Goal: Information Seeking & Learning: Learn about a topic

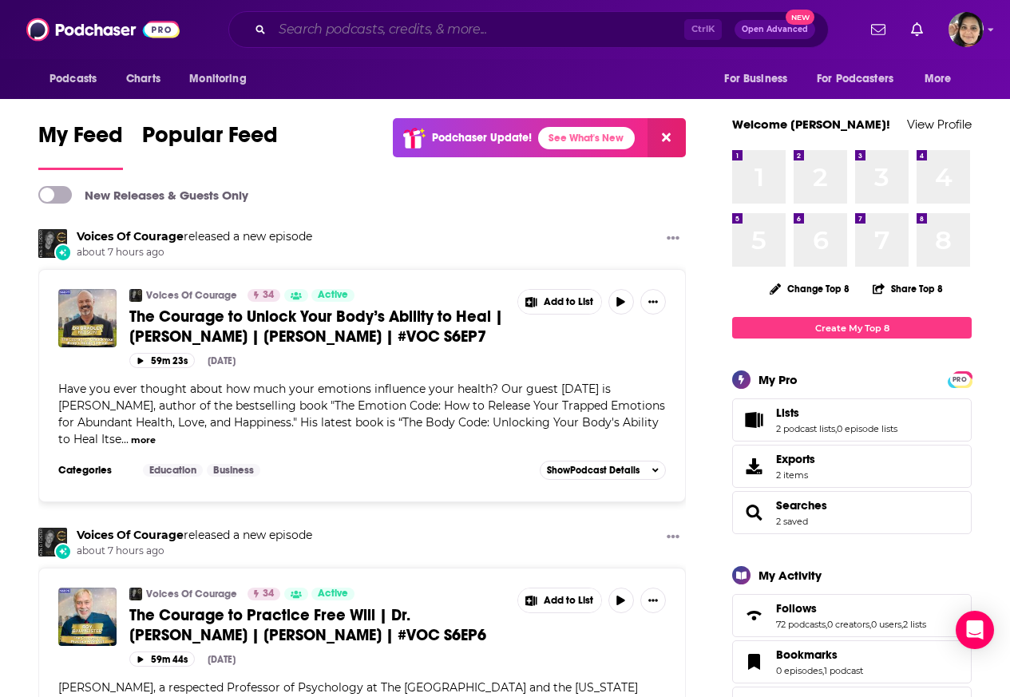
click at [347, 30] on input "Search podcasts, credits, & more..." at bounding box center [478, 30] width 412 height 26
paste input "Cubicle to CEO"
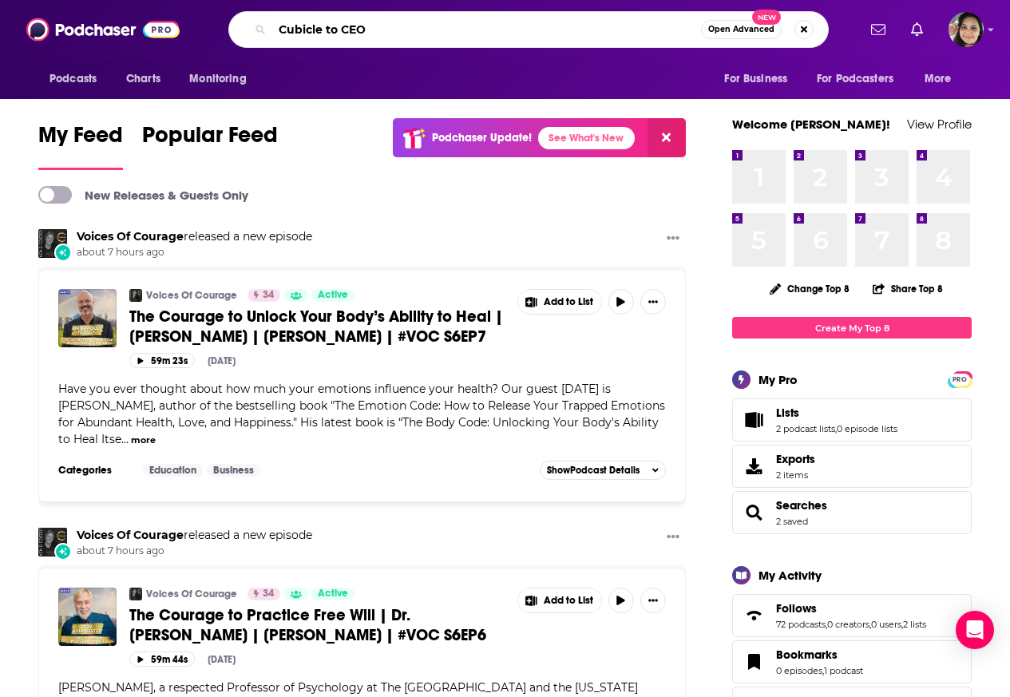
type input "Cubicle to CEO"
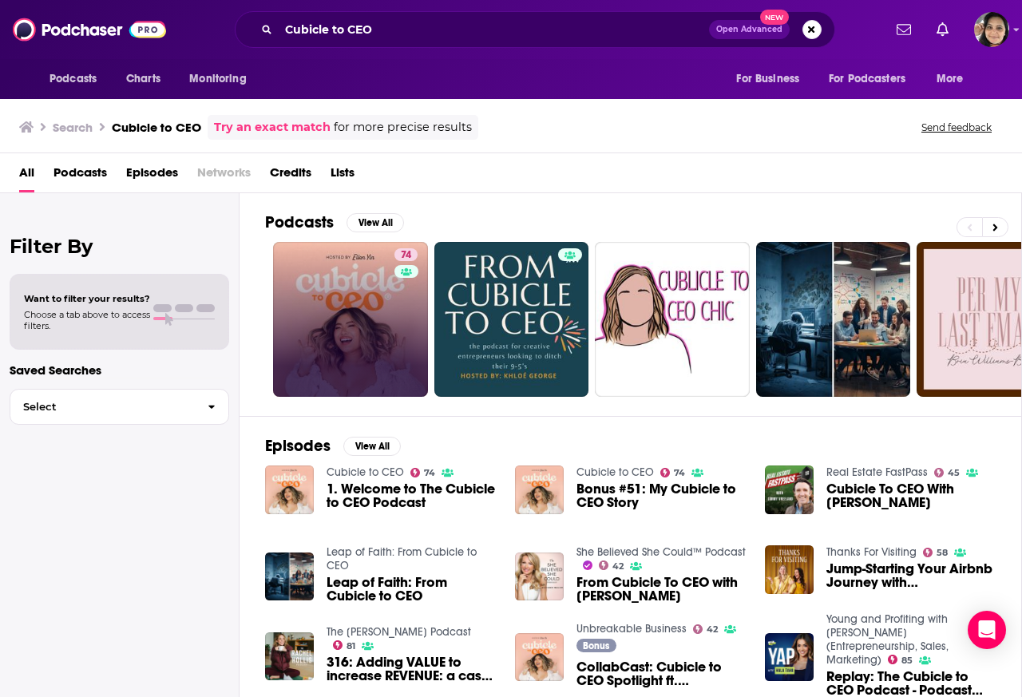
click at [341, 311] on link "74" at bounding box center [350, 319] width 155 height 155
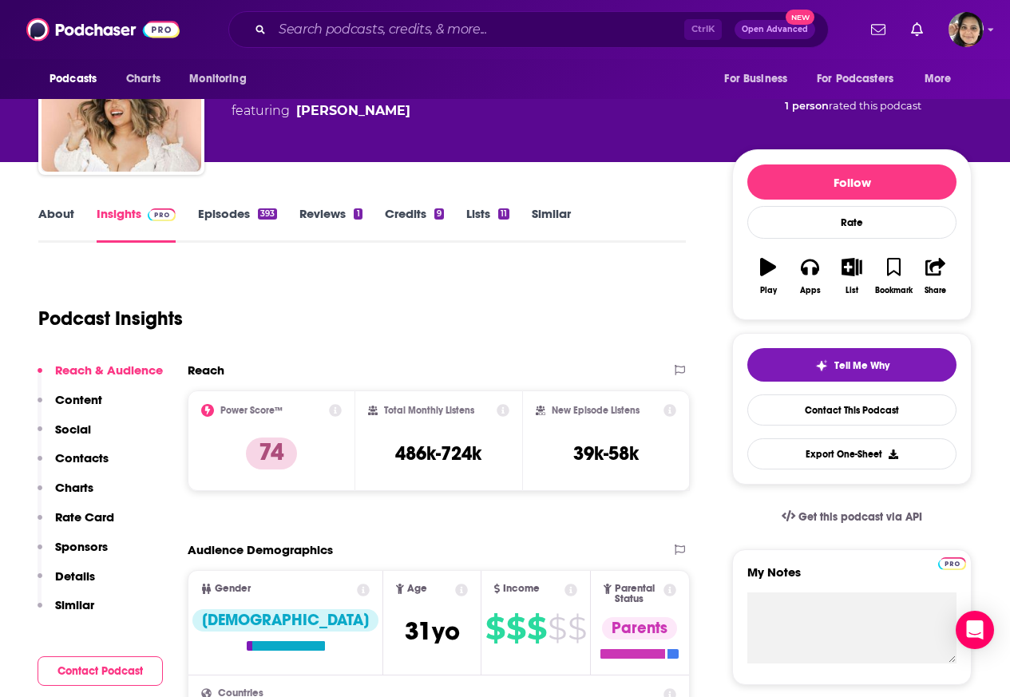
scroll to position [383, 0]
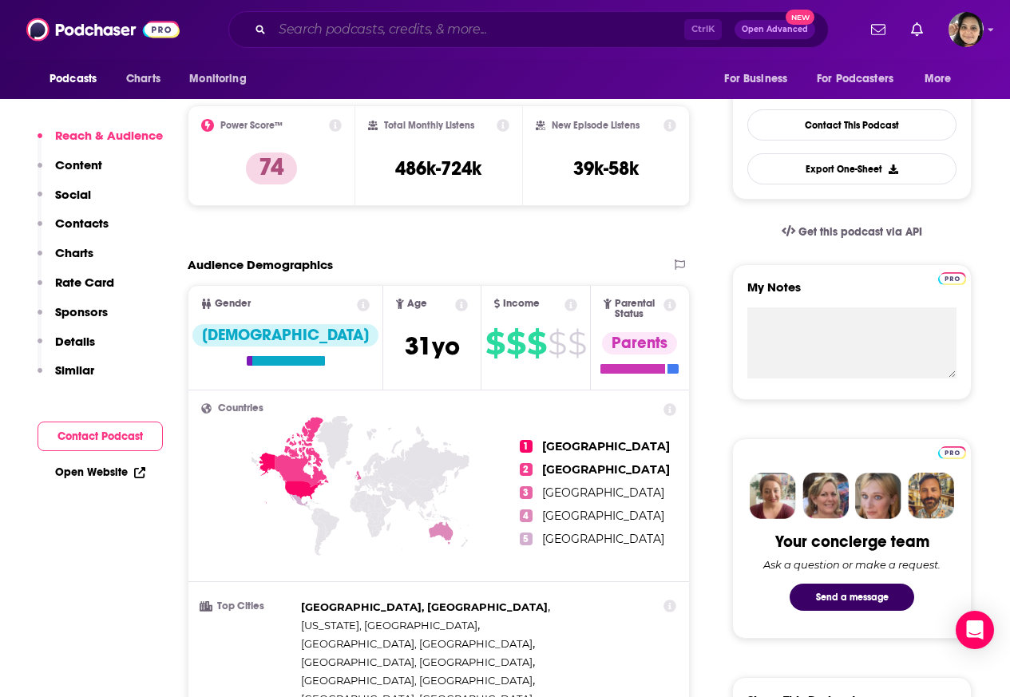
click at [354, 30] on input "Search podcasts, credits, & more..." at bounding box center [478, 30] width 412 height 26
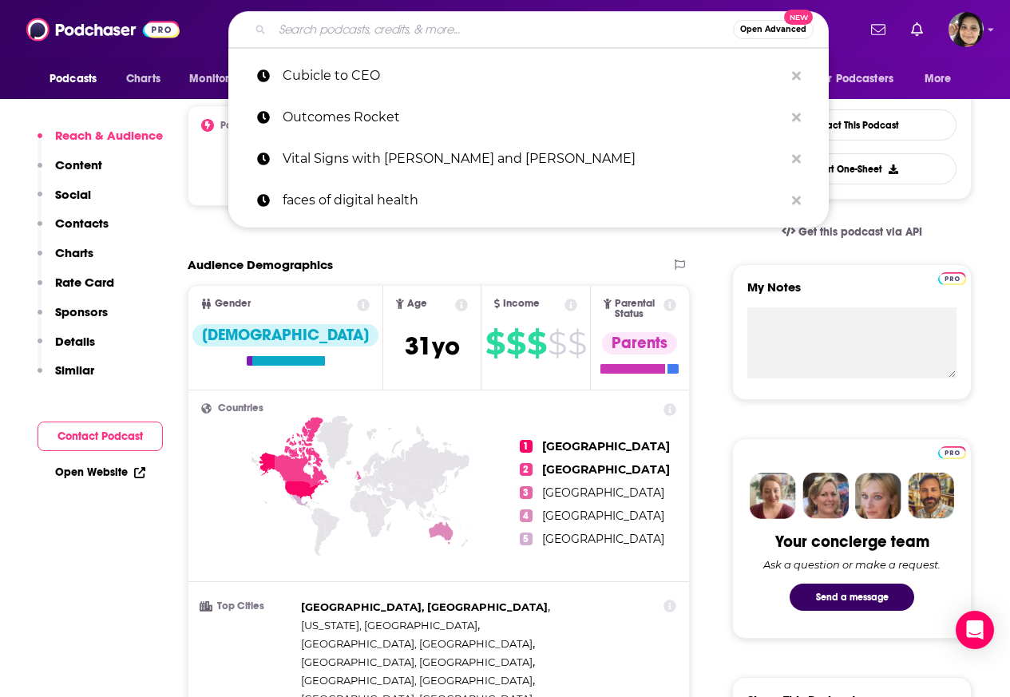
paste input "Knack 4 Business"
type input "Knack 4 Business"
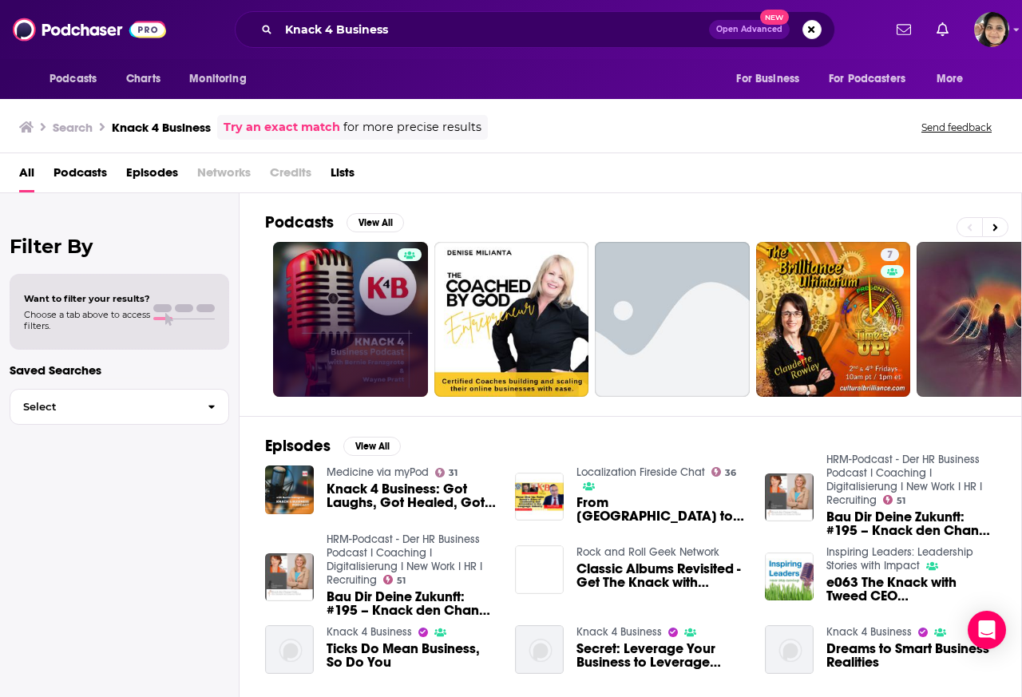
click at [332, 311] on link at bounding box center [350, 319] width 155 height 155
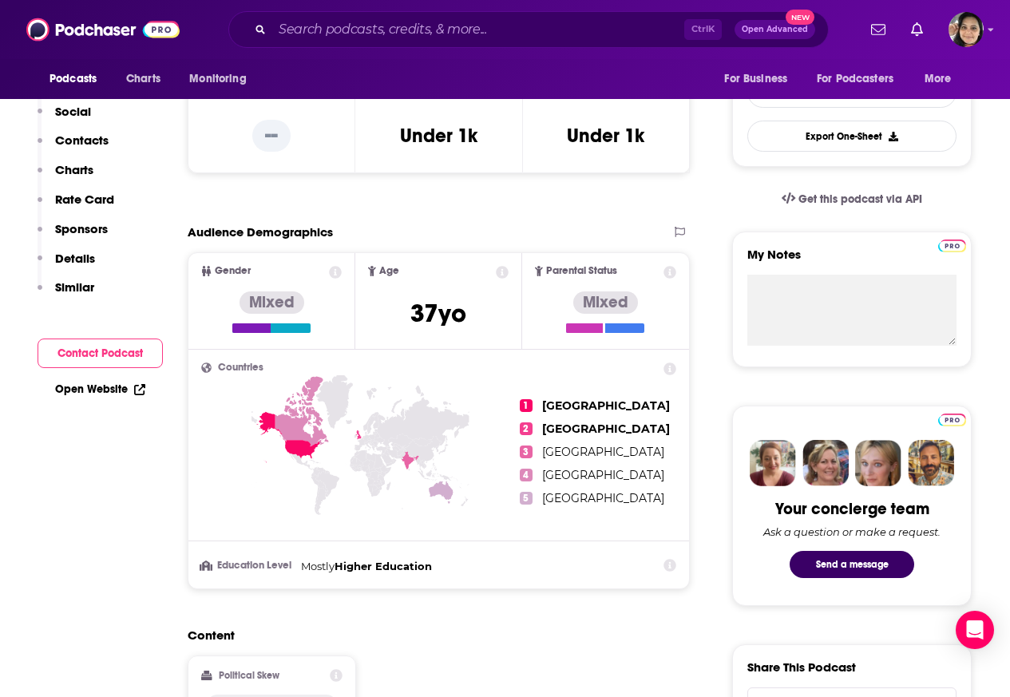
scroll to position [192, 0]
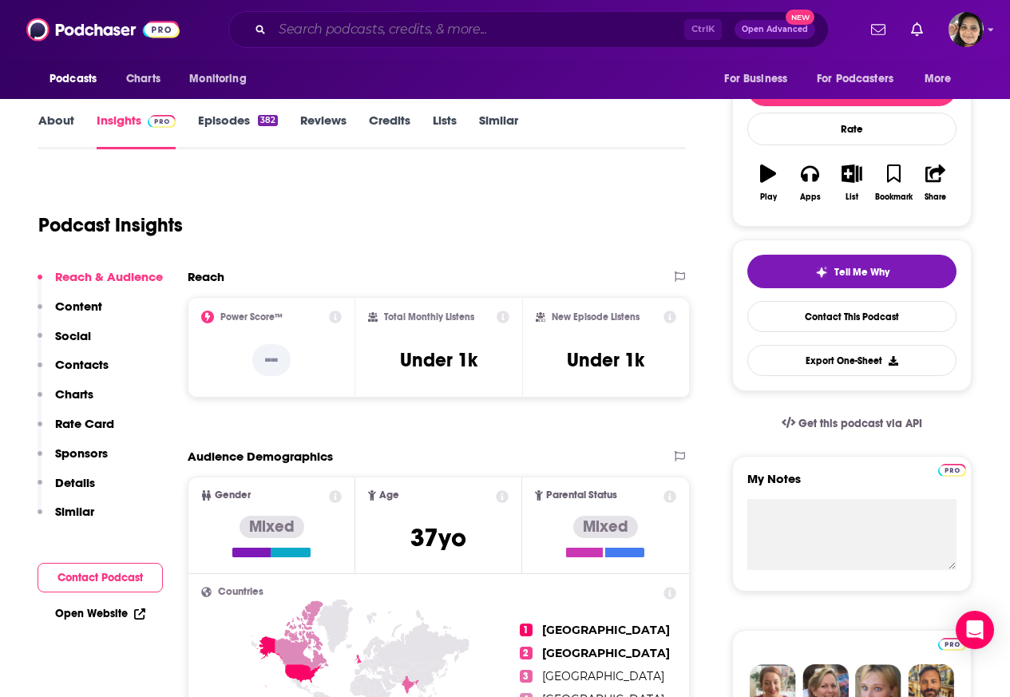
click at [358, 30] on input "Search podcasts, credits, & more..." at bounding box center [478, 30] width 412 height 26
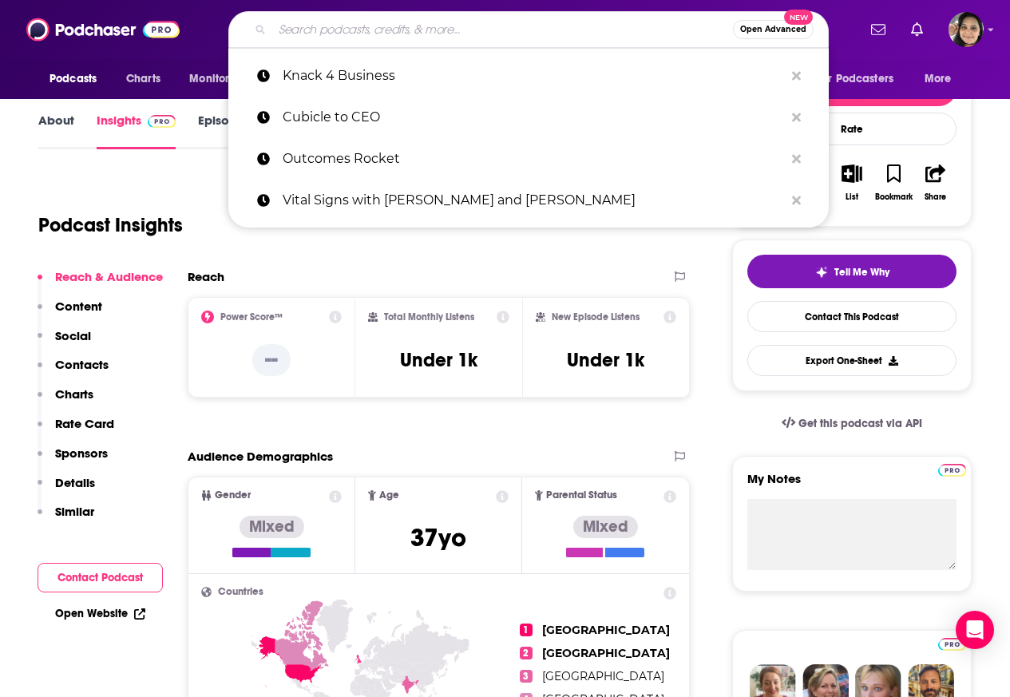
paste input "Rooted Founder Show"
type input "Rooted Founder Show"
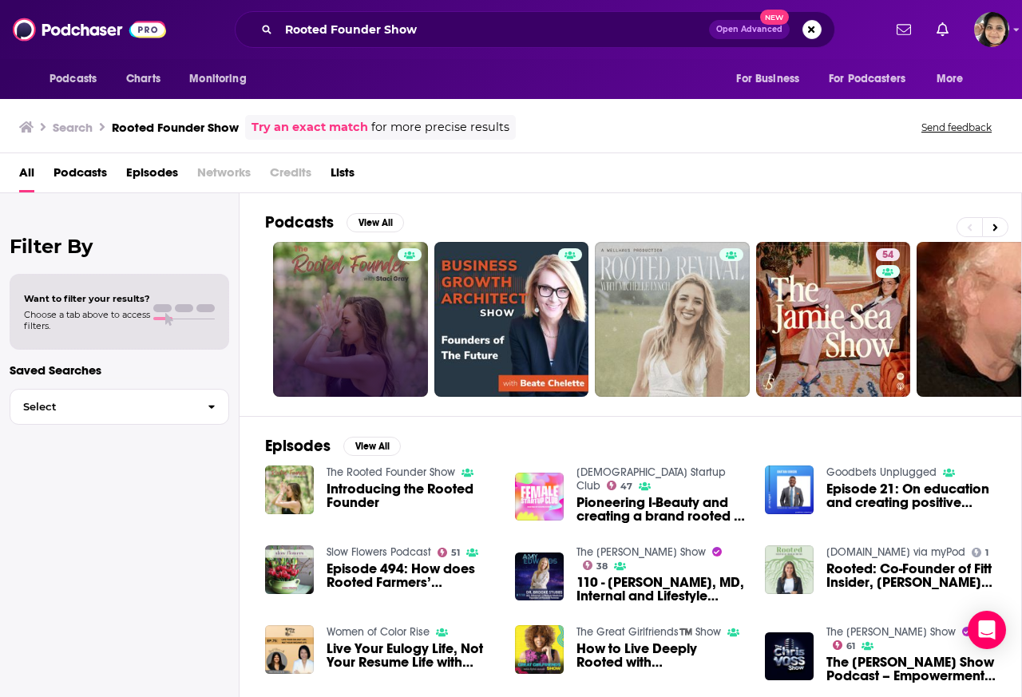
click at [339, 312] on link at bounding box center [350, 319] width 155 height 155
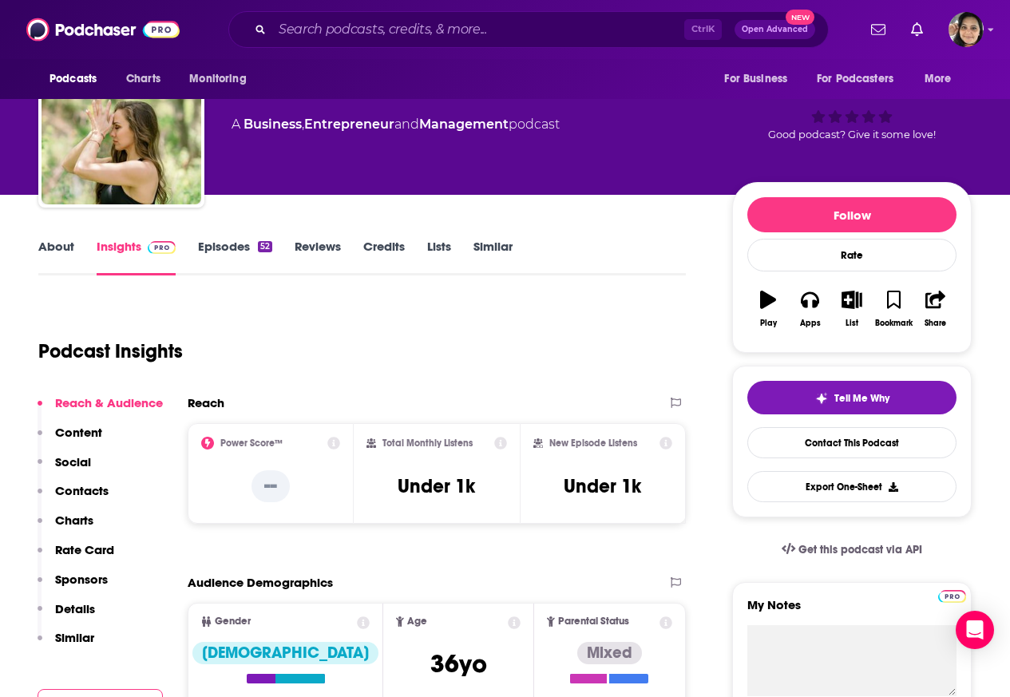
scroll to position [383, 0]
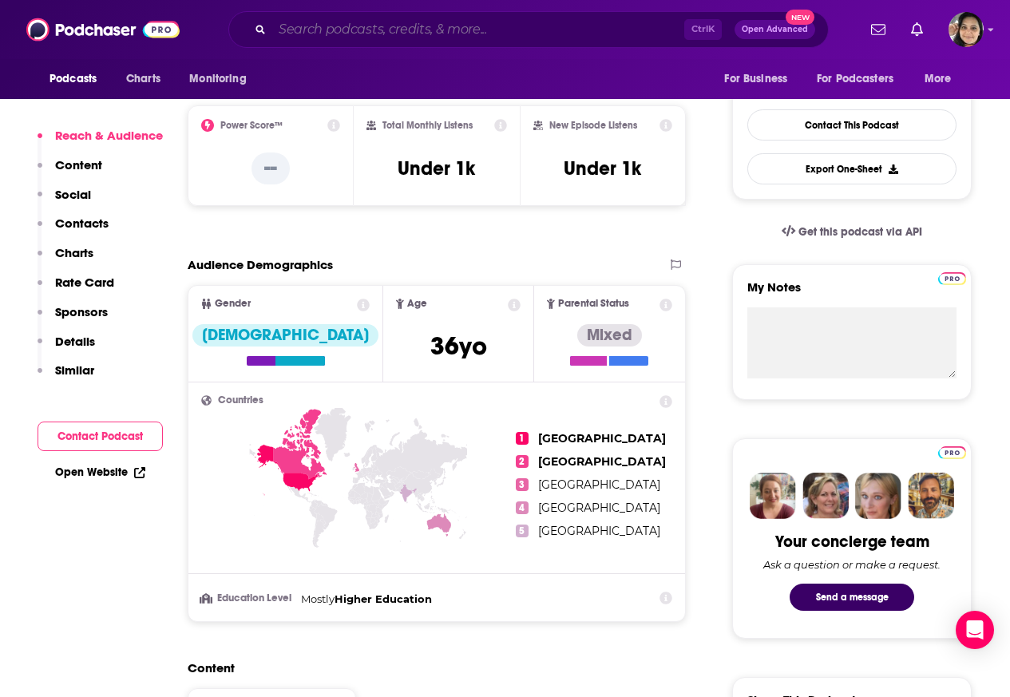
click at [355, 30] on input "Search podcasts, credits, & more..." at bounding box center [478, 30] width 412 height 26
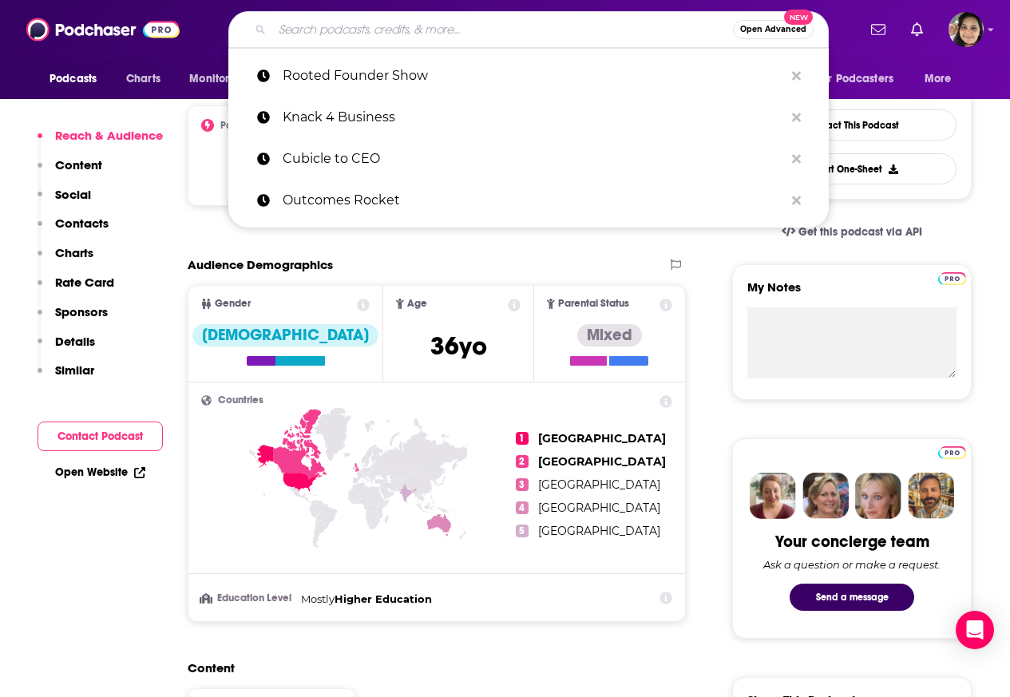
paste input "Hello Longhorn"
type input "Hello Longhorn"
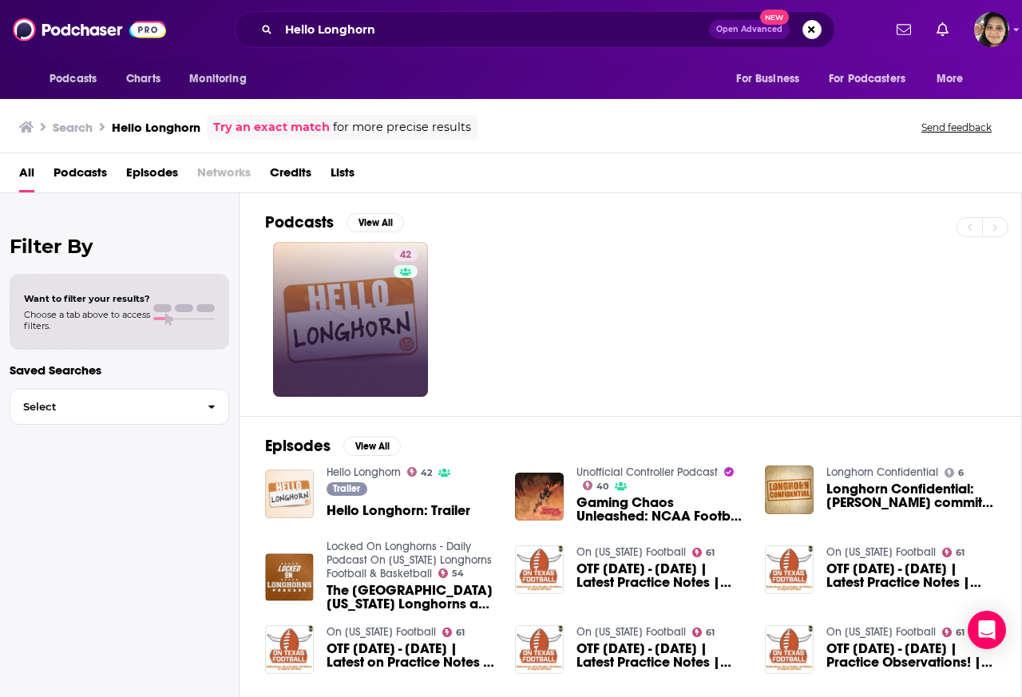
click at [340, 311] on link "42" at bounding box center [350, 319] width 155 height 155
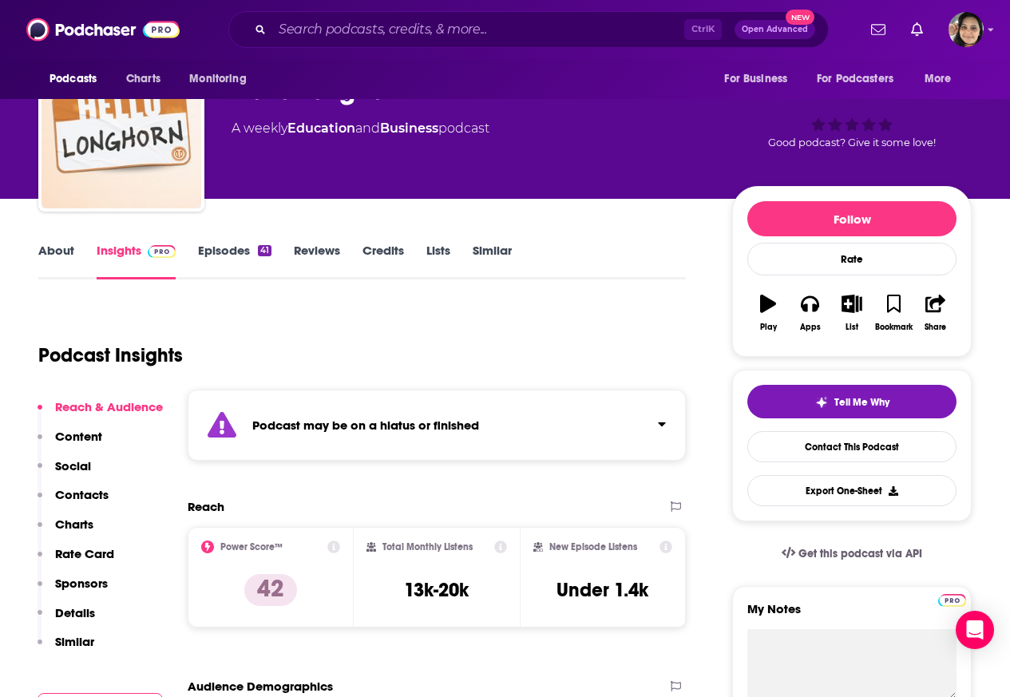
scroll to position [383, 0]
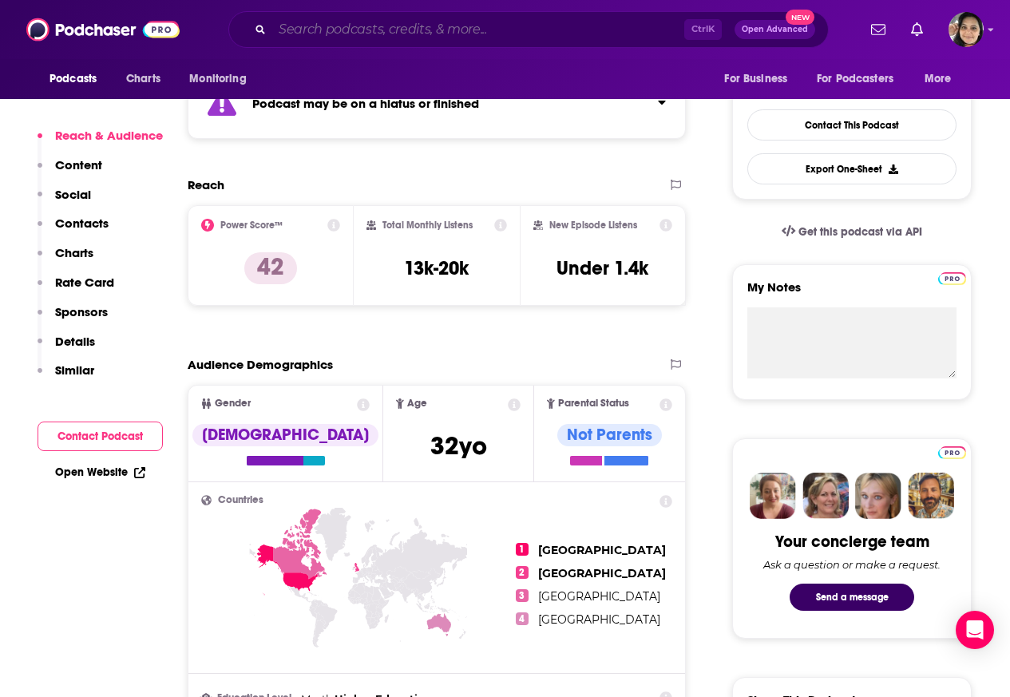
click at [351, 30] on input "Search podcasts, credits, & more..." at bounding box center [478, 30] width 412 height 26
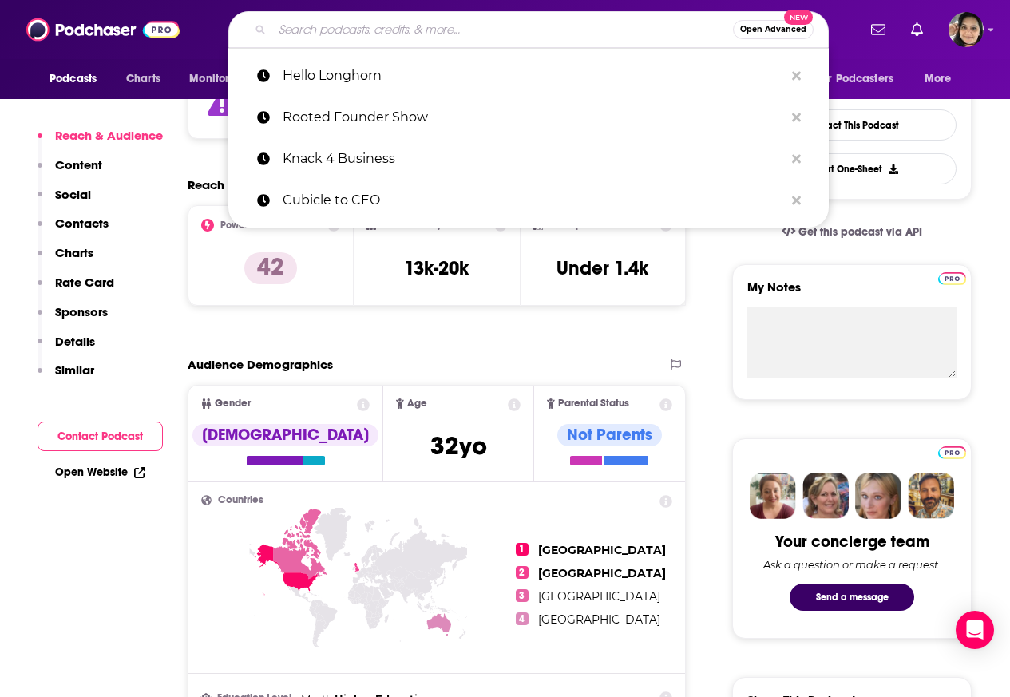
paste input "Influential Entrepreneurs"
type input "Influential Entrepreneurs"
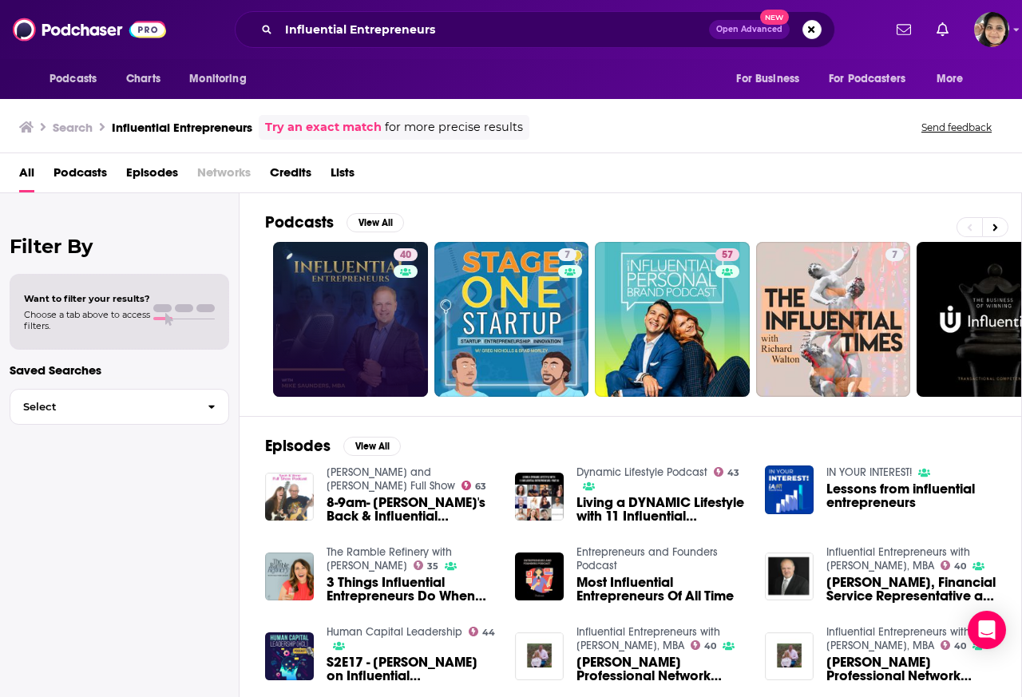
click at [349, 312] on link "40" at bounding box center [350, 319] width 155 height 155
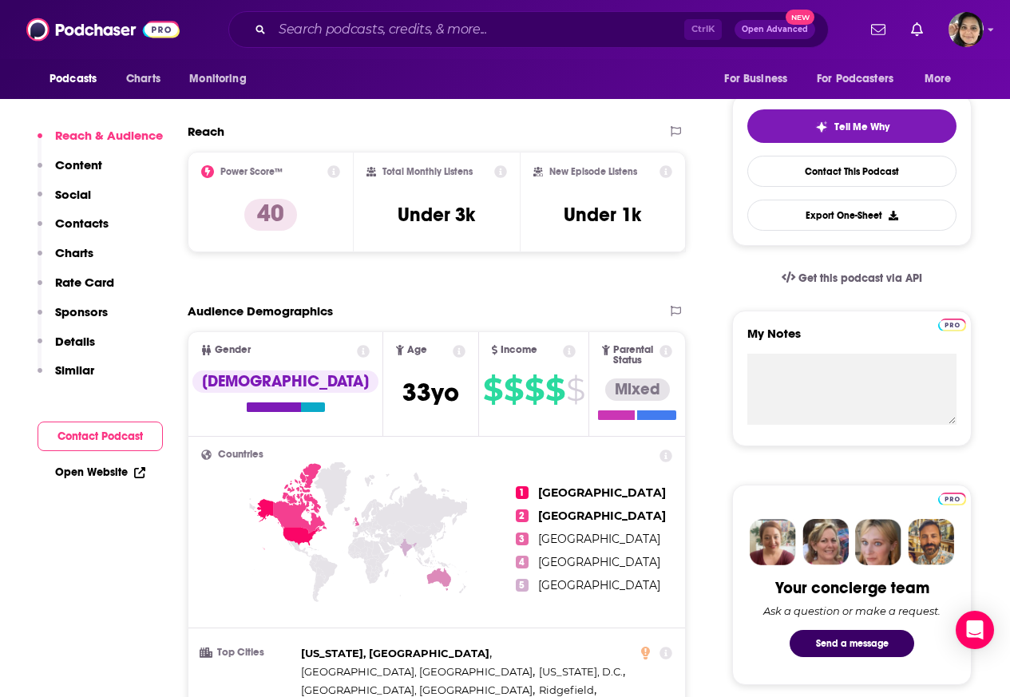
scroll to position [383, 0]
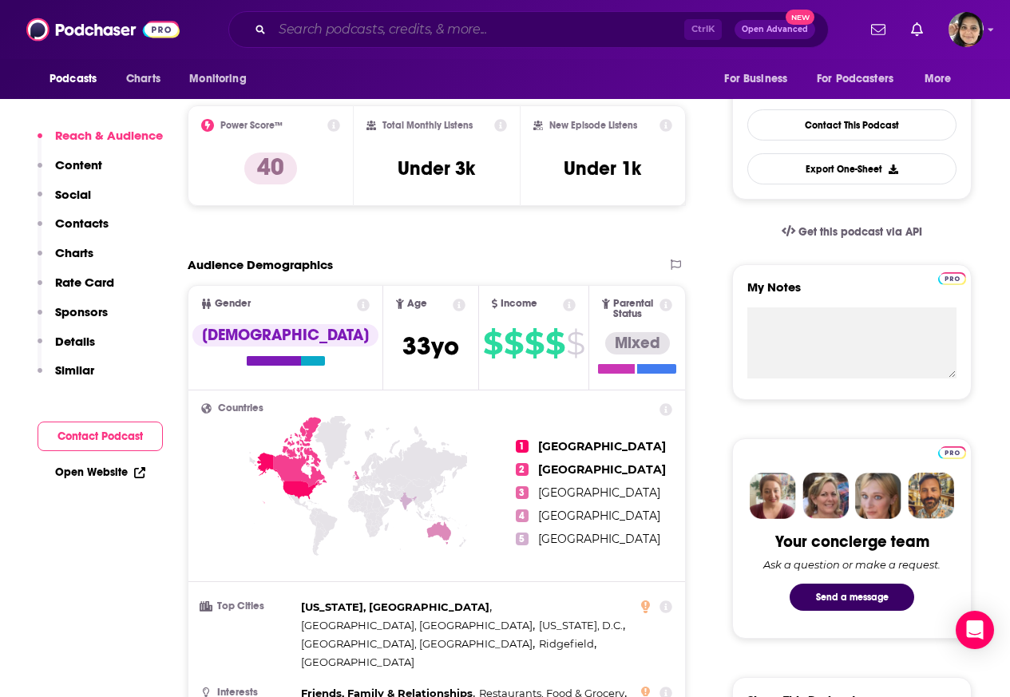
click at [354, 30] on input "Search podcasts, credits, & more..." at bounding box center [478, 30] width 412 height 26
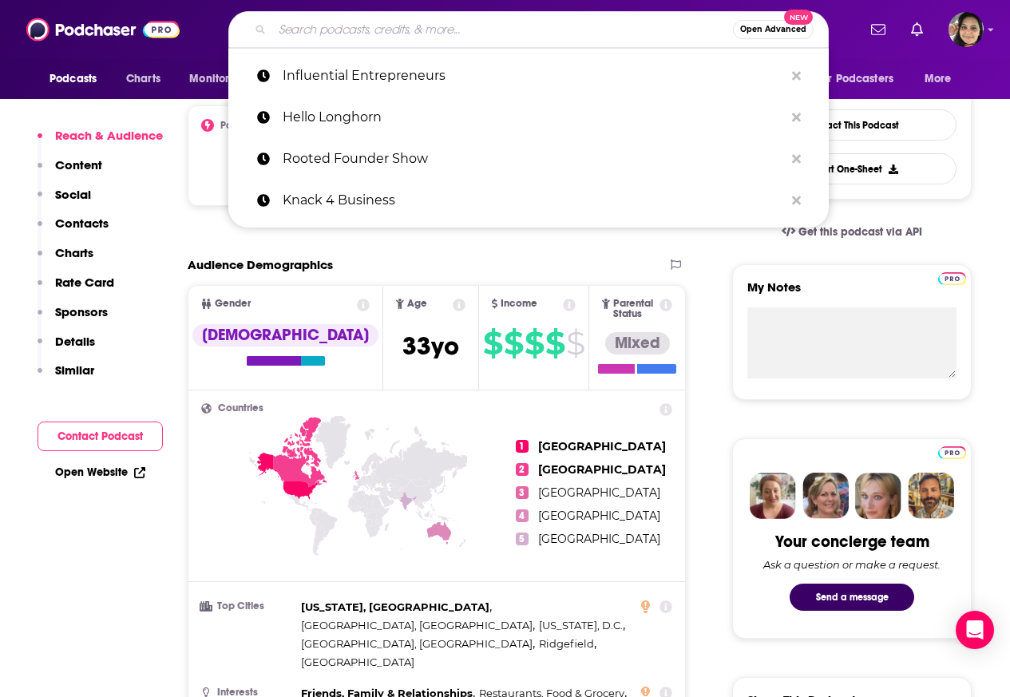
paste input "Tech Founders Podcast"
type input "Tech Founders Podcast"
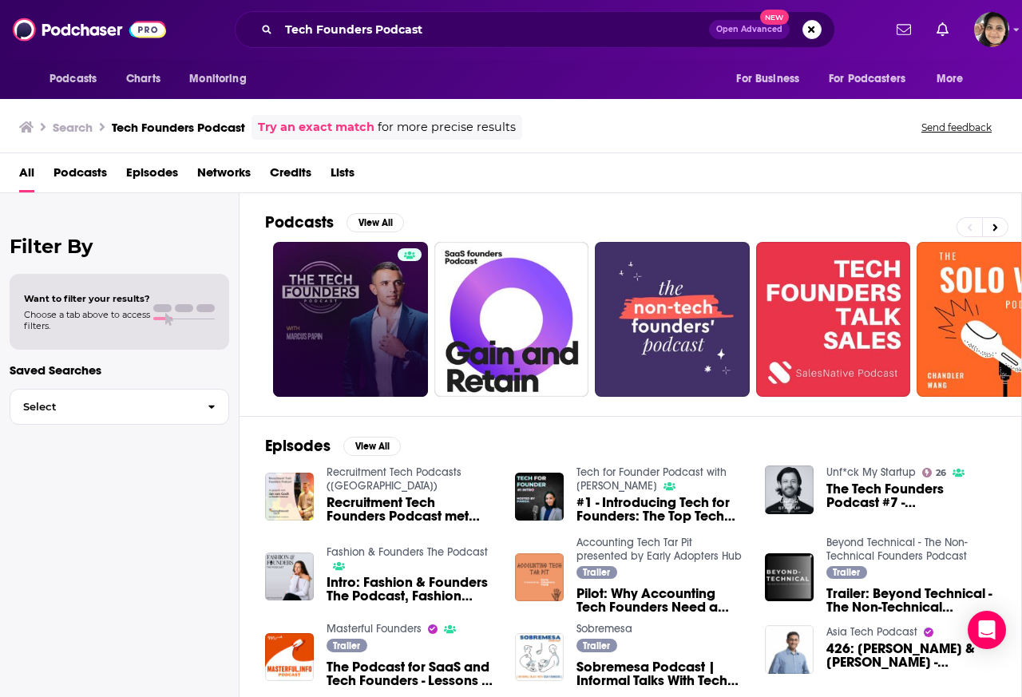
click at [355, 314] on link at bounding box center [350, 319] width 155 height 155
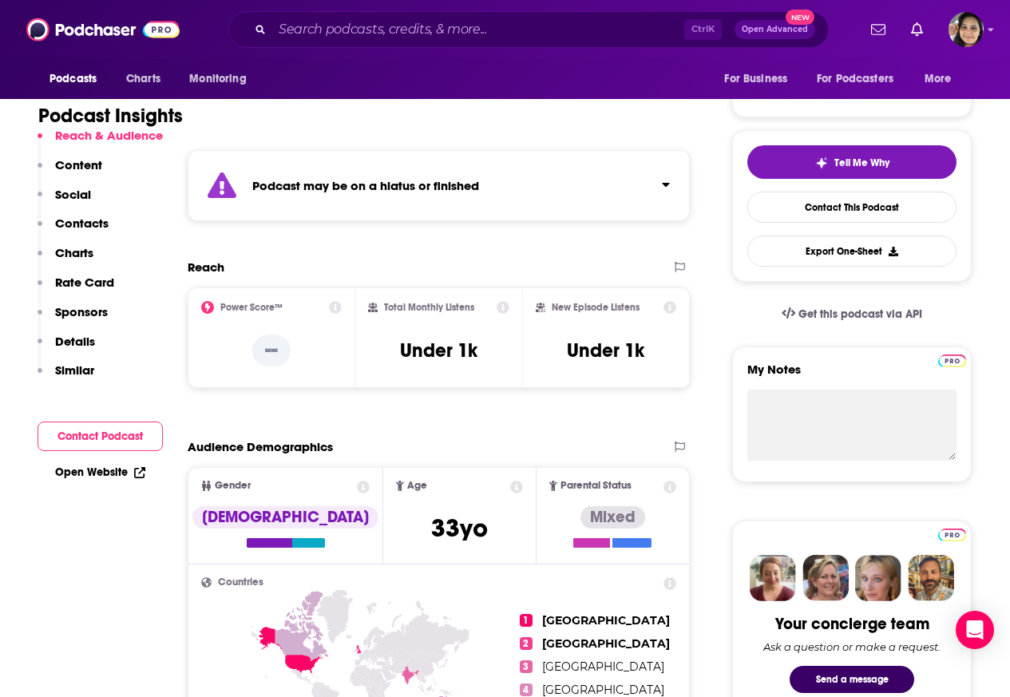
scroll to position [383, 0]
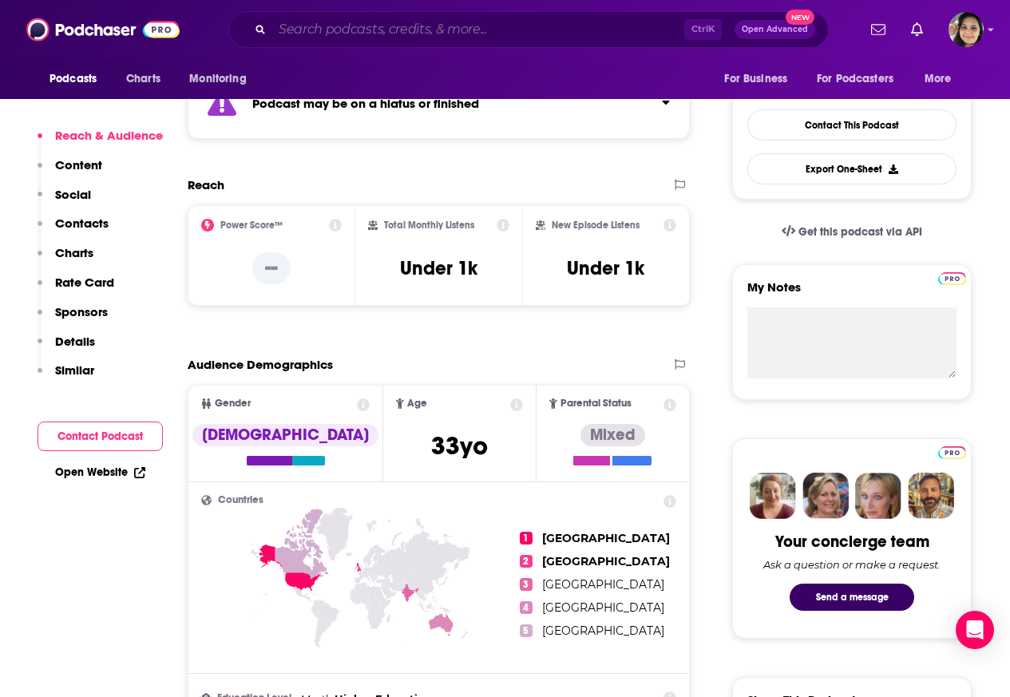
click at [353, 30] on input "Search podcasts, credits, & more..." at bounding box center [478, 30] width 412 height 26
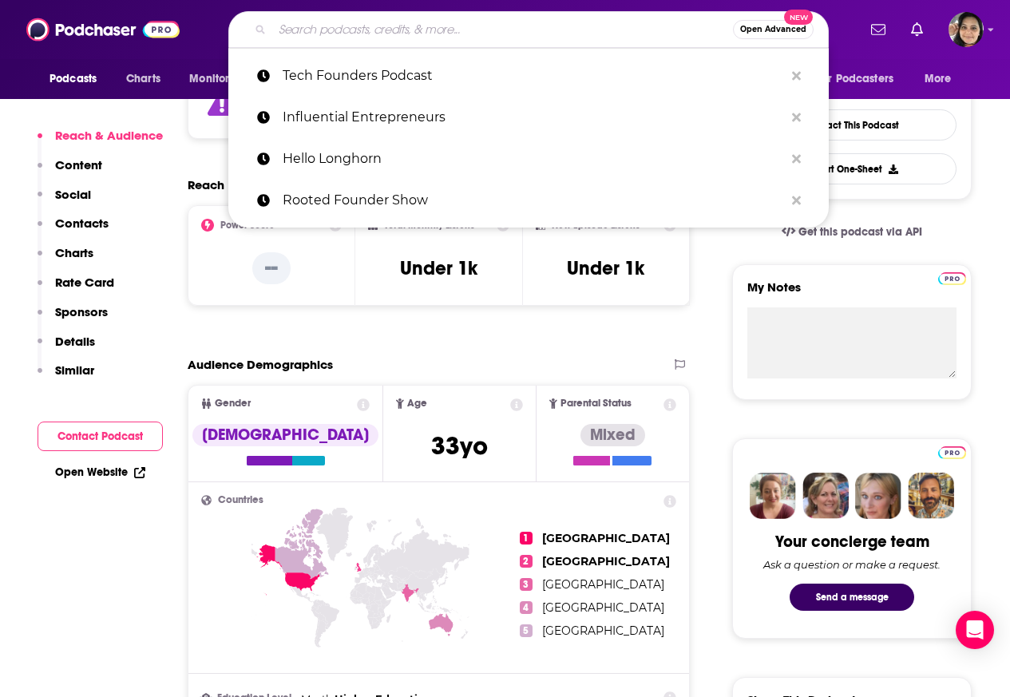
paste input "Start With a Win"
type input "Start With a Win"
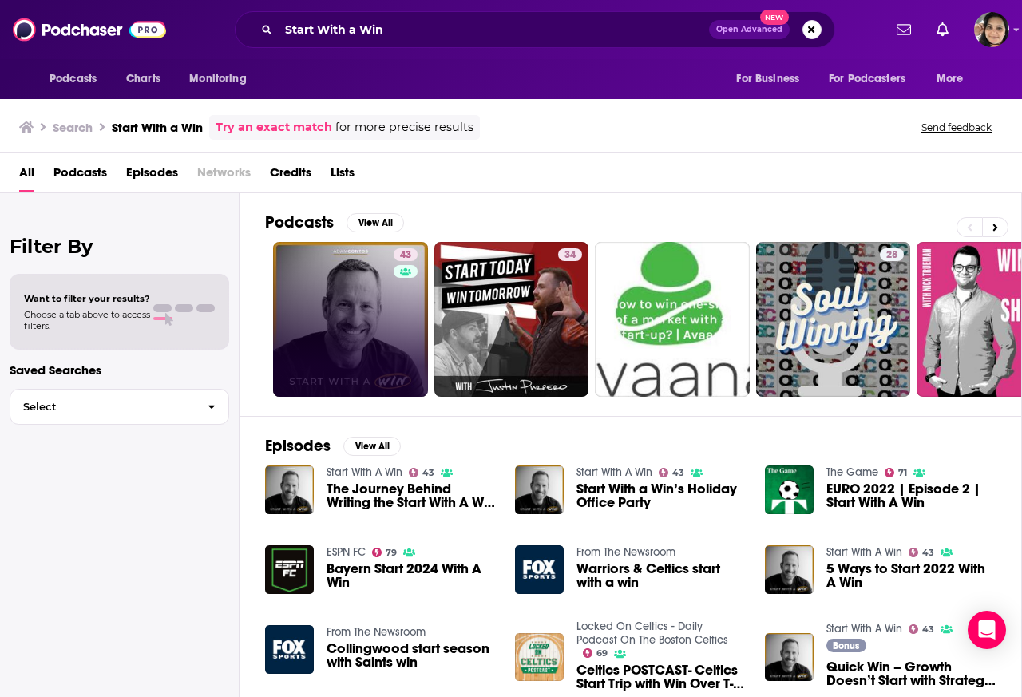
click at [344, 314] on link "43" at bounding box center [350, 319] width 155 height 155
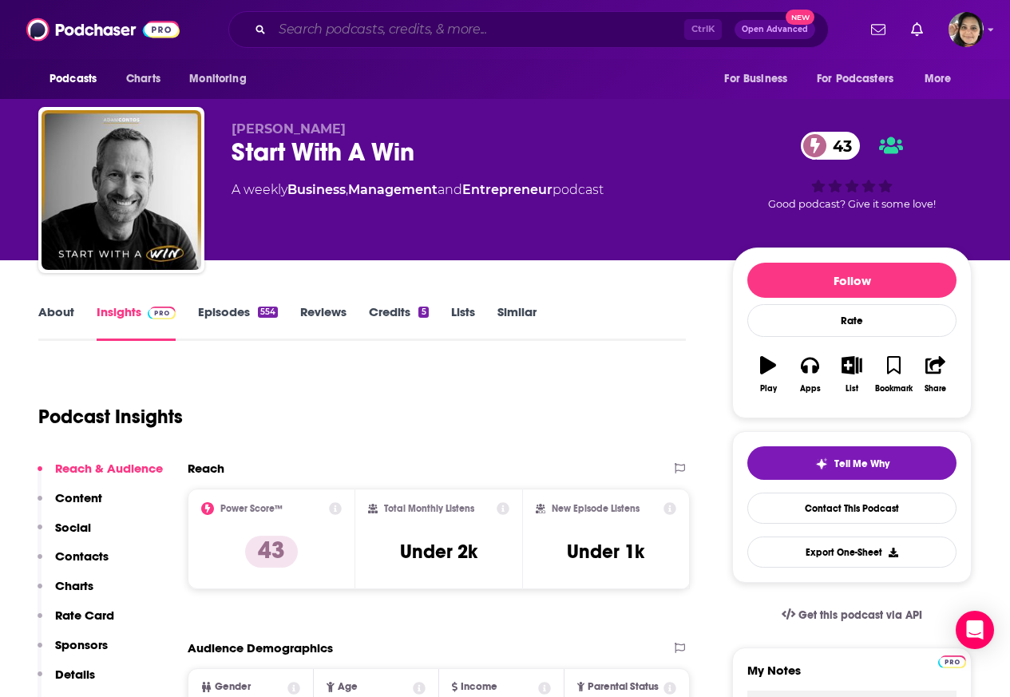
click at [288, 31] on input "Search podcasts, credits, & more..." at bounding box center [478, 30] width 412 height 26
paste input "The CMO Podcast"
type input "The CMO Podcast"
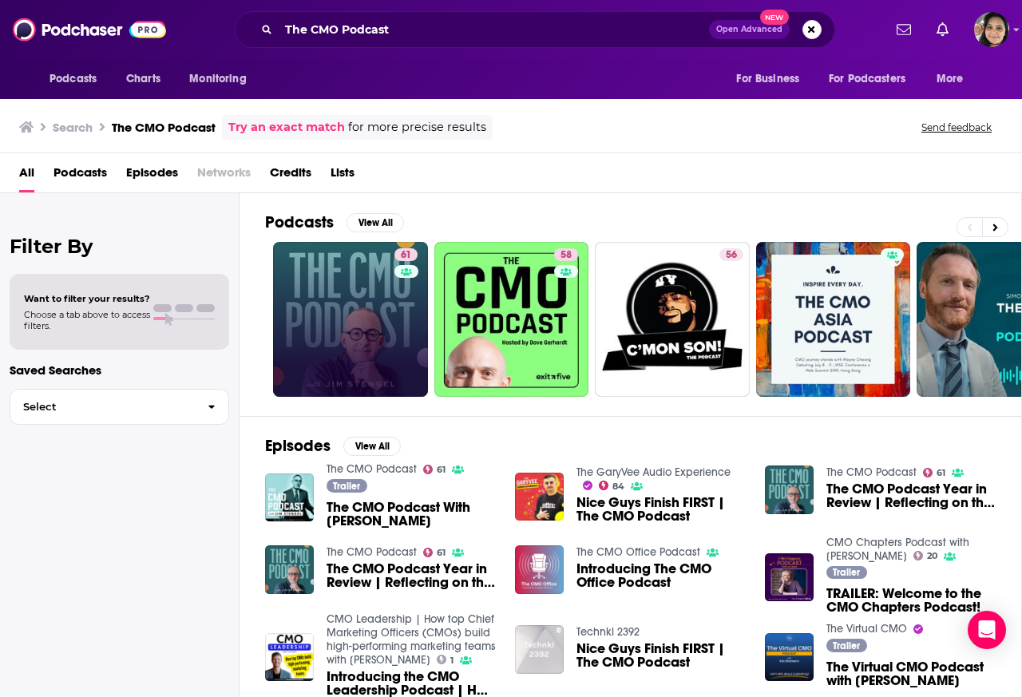
click at [339, 315] on link "61" at bounding box center [350, 319] width 155 height 155
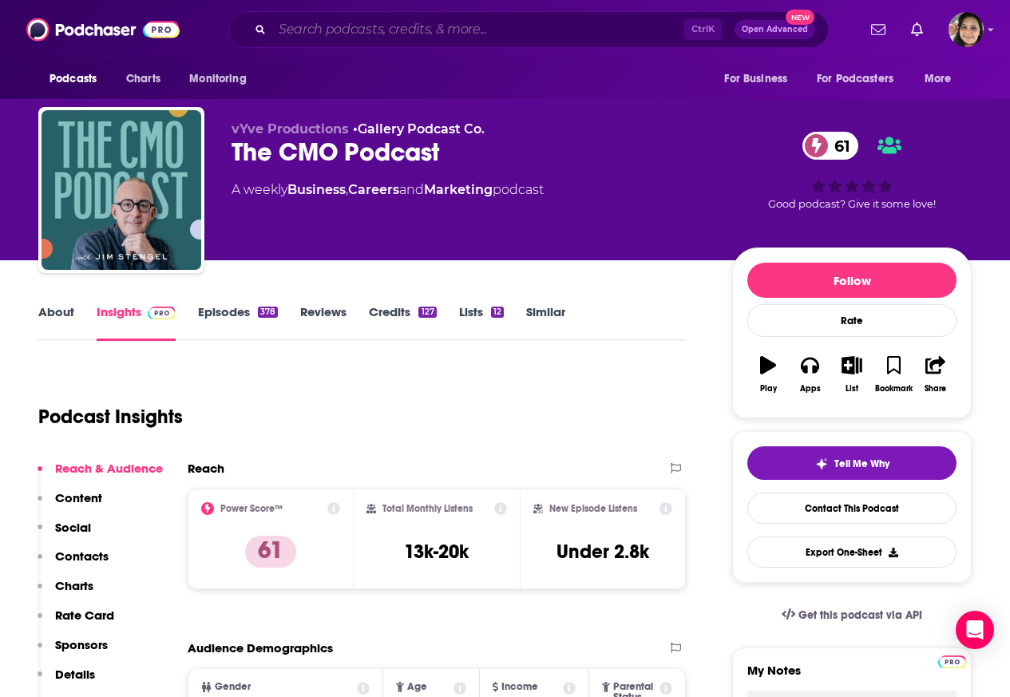
click at [330, 31] on input "Search podcasts, credits, & more..." at bounding box center [478, 30] width 412 height 26
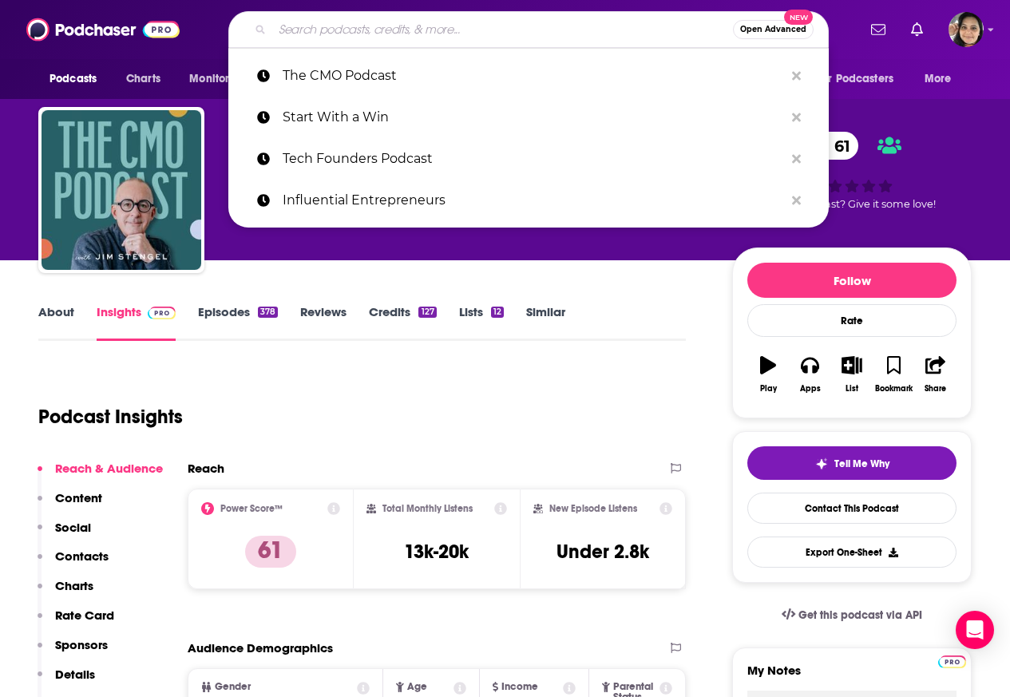
paste input "Aspiring CMO Podcast"
type input "Aspiring CMO Podcast"
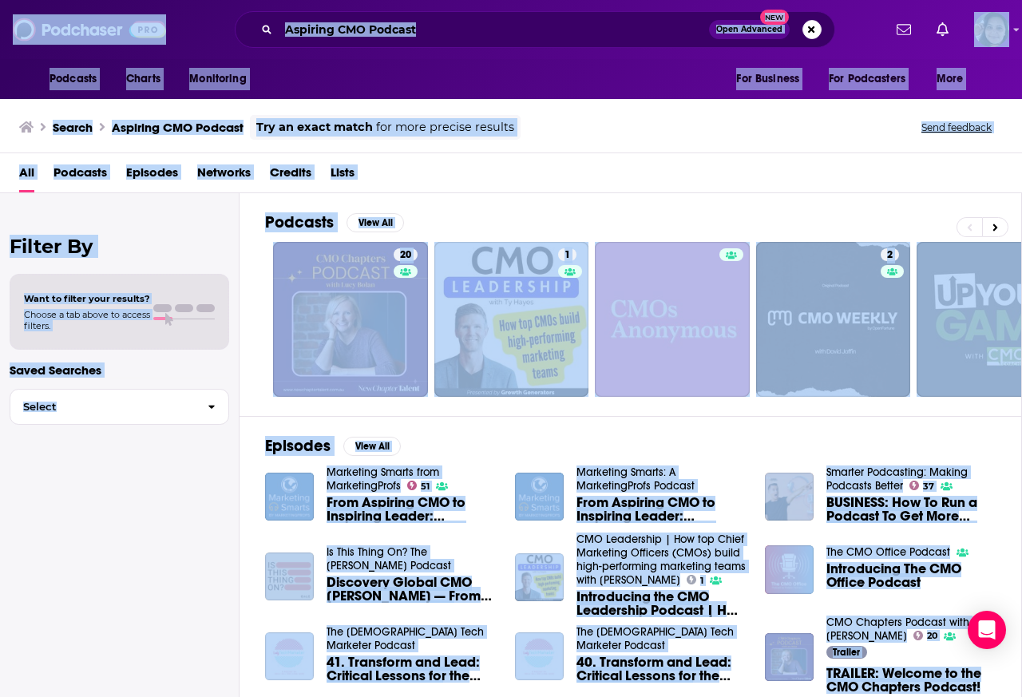
click at [322, 32] on input "Aspiring CMO Podcast" at bounding box center [494, 30] width 430 height 26
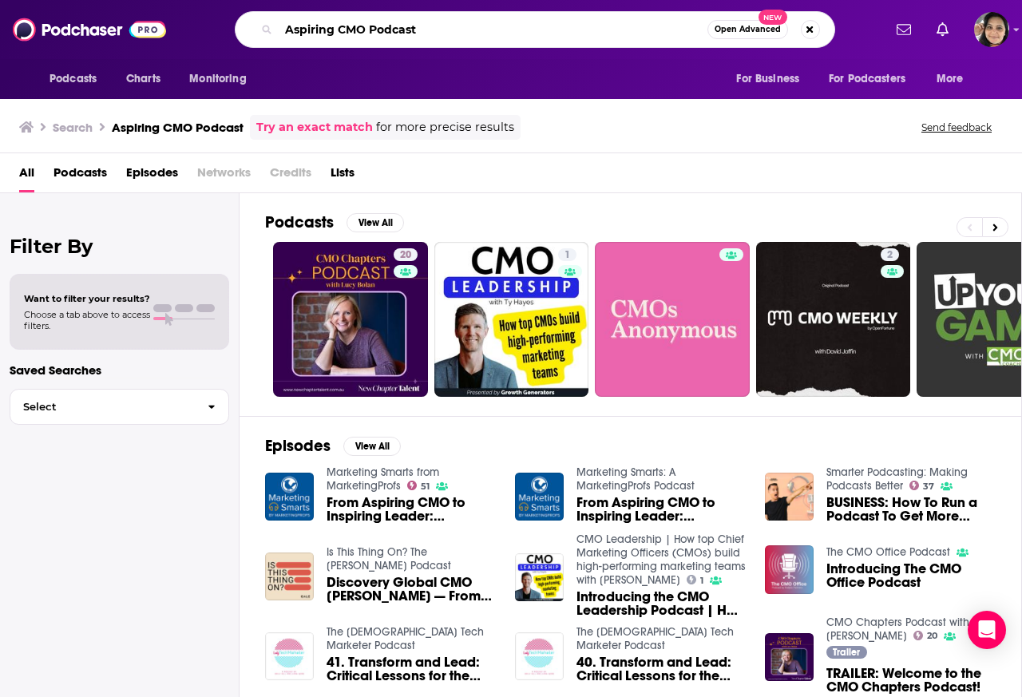
paste input "Digital Slice"
type input "Digital Slice Podcast"
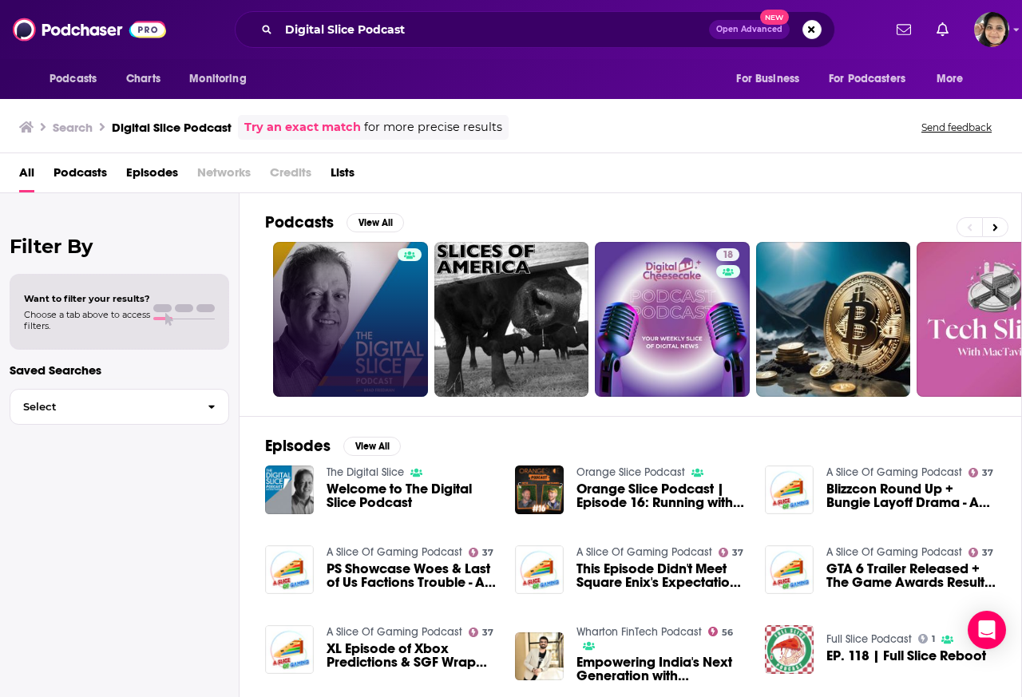
click at [335, 315] on link at bounding box center [350, 319] width 155 height 155
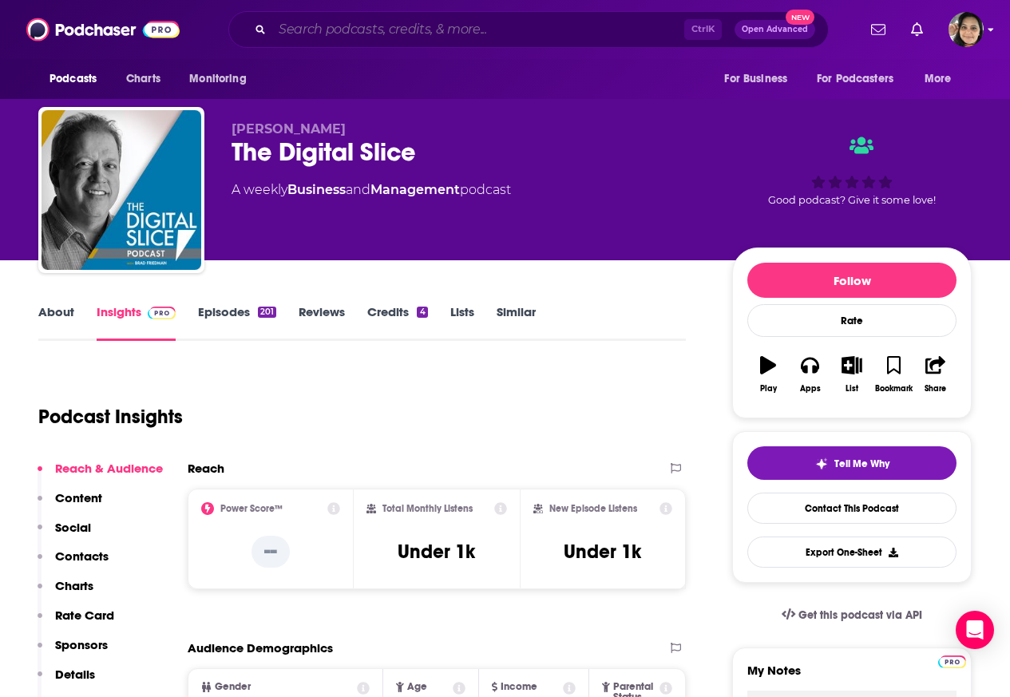
click at [329, 31] on input "Search podcasts, credits, & more..." at bounding box center [478, 30] width 412 height 26
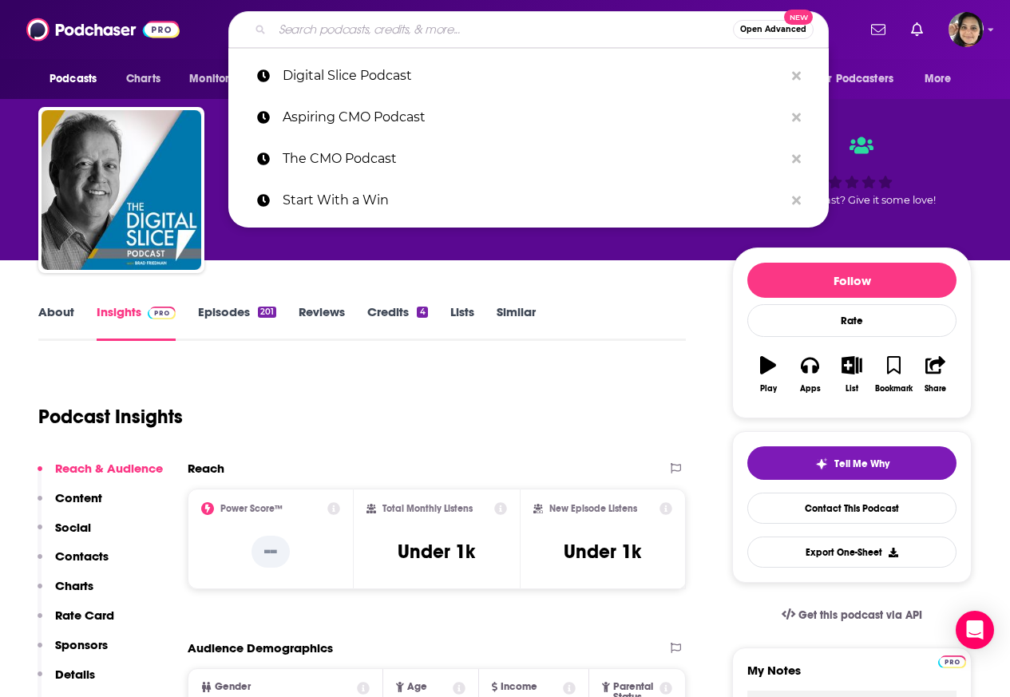
paste input "Leveraging Thought Leadership Podcast"
type input "Leveraging Thought Leadership Podcast"
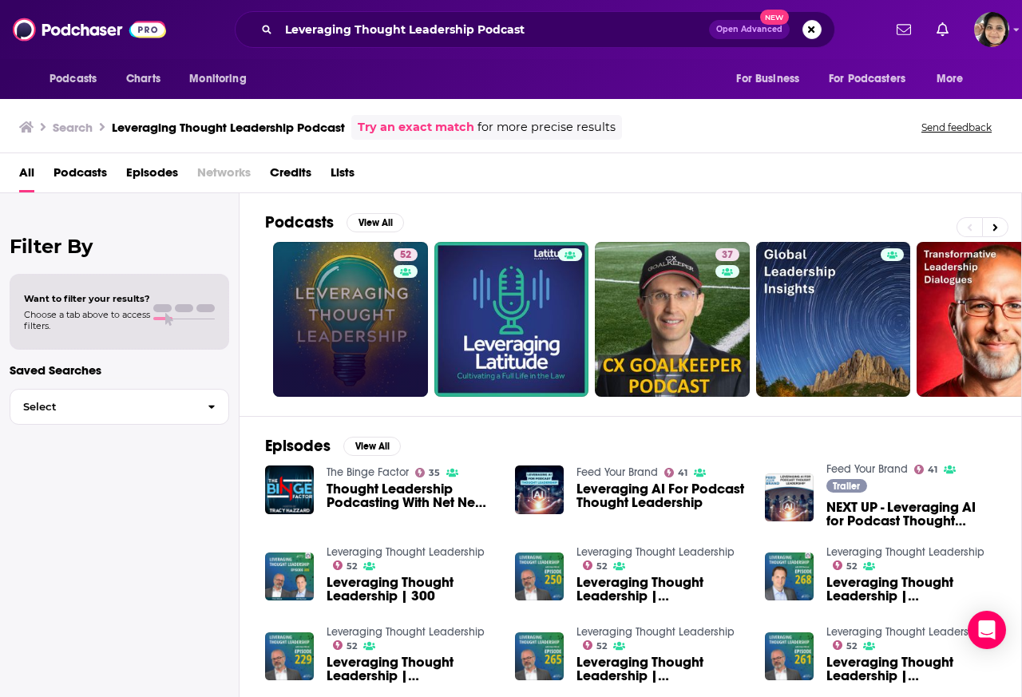
click at [346, 312] on link "52" at bounding box center [350, 319] width 155 height 155
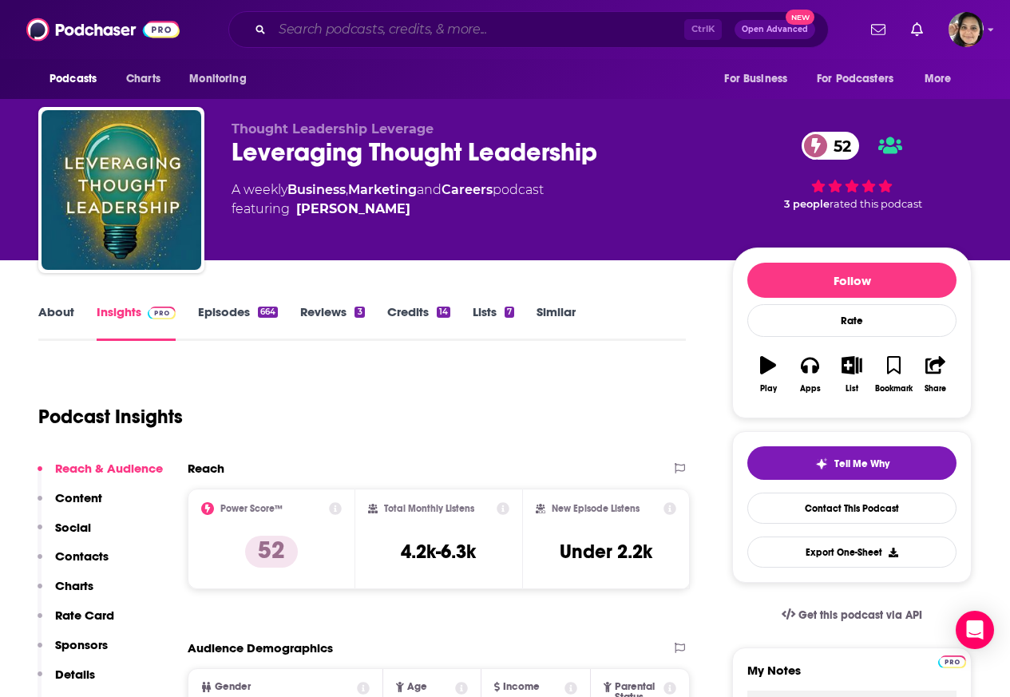
click at [329, 30] on input "Search podcasts, credits, & more..." at bounding box center [478, 30] width 412 height 26
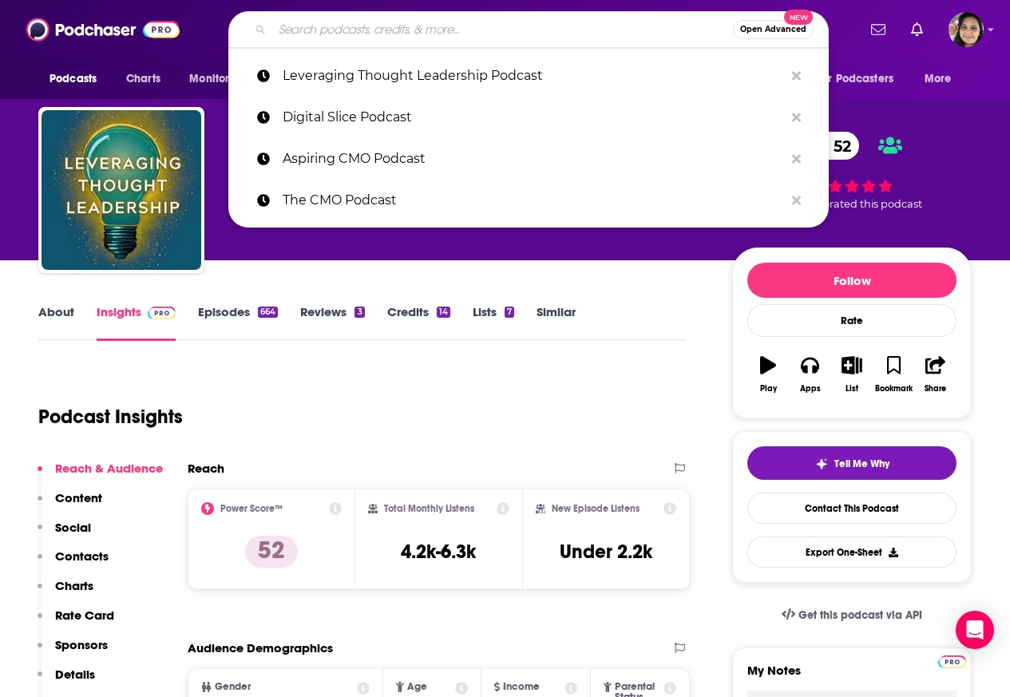
paste input "Influential Entrepreneurs Podcast"
type input "Influential Entrepreneurs Podcast"
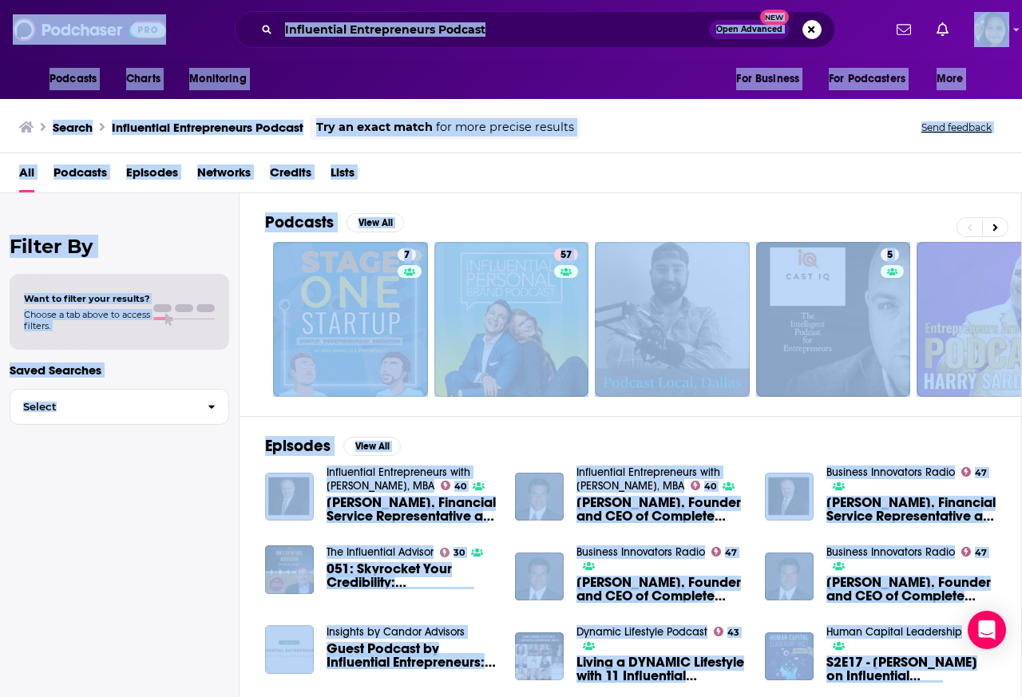
click at [405, 475] on link "Influential Entrepreneurs with Mike Saunders, MBA" at bounding box center [398, 478] width 144 height 27
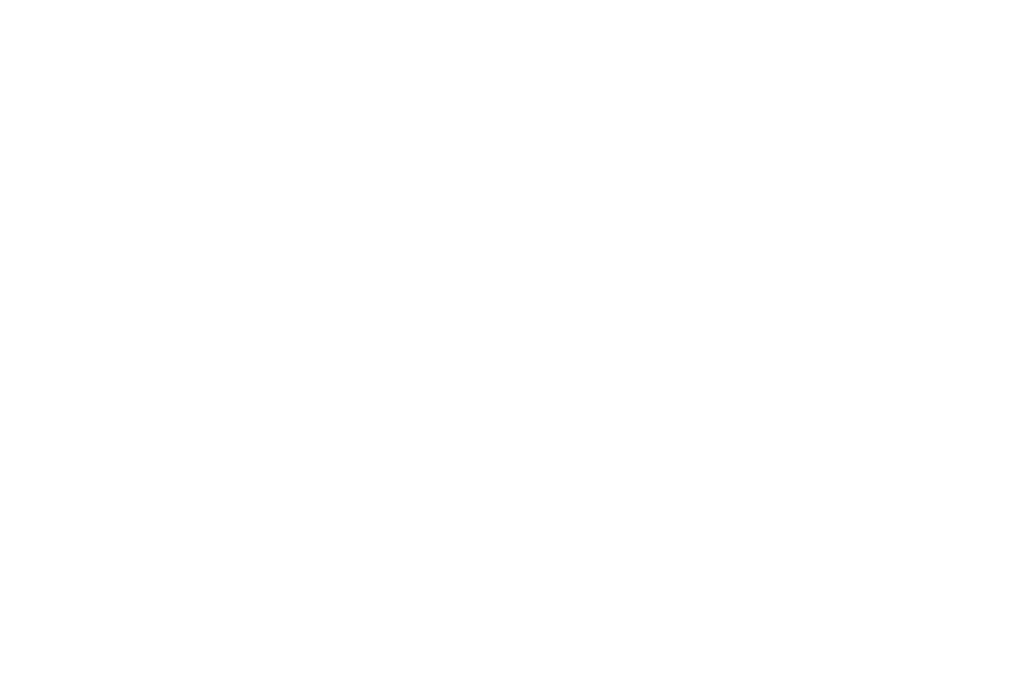
click at [377, 28] on body "Privacy Preference Centre Your Privacy Strictly Necessary Cookies Functional Co…" at bounding box center [511, 348] width 1022 height 697
